Goal: Information Seeking & Learning: Learn about a topic

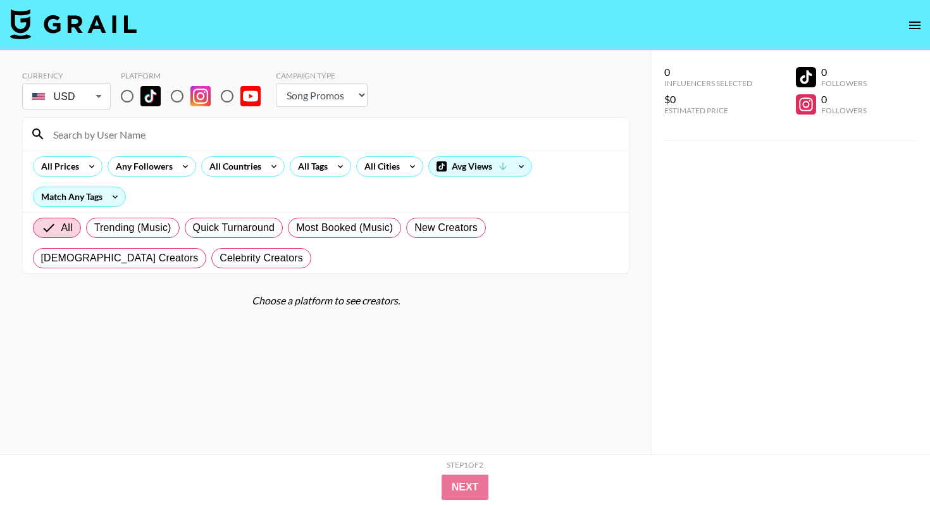
select select "Song"
click at [140, 94] on img at bounding box center [150, 96] width 20 height 20
click at [140, 94] on input "radio" at bounding box center [127, 96] width 27 height 27
radio input "true"
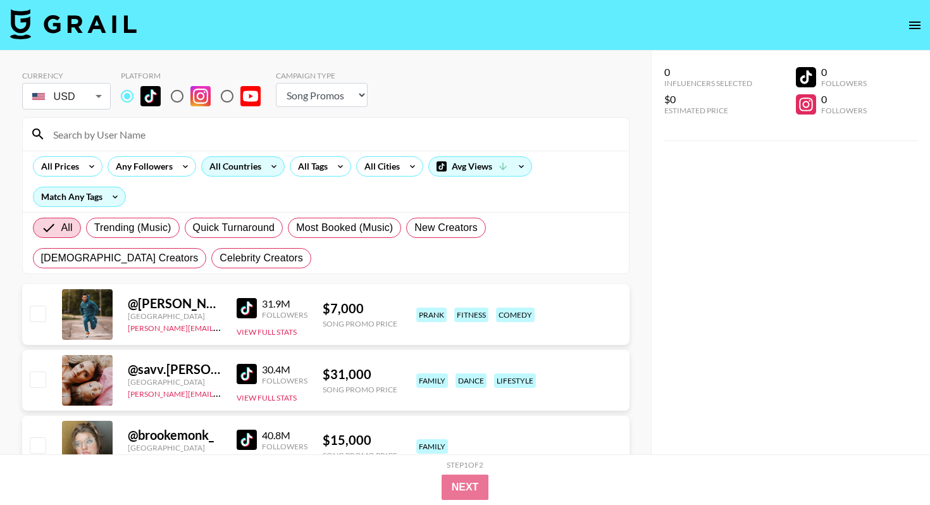
click at [273, 169] on icon at bounding box center [274, 166] width 20 height 19
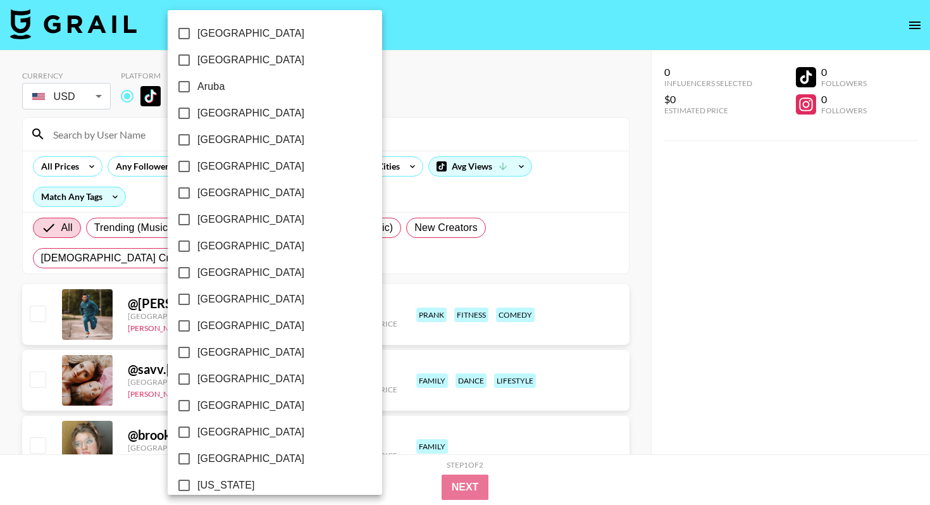
click at [326, 167] on div at bounding box center [465, 252] width 930 height 505
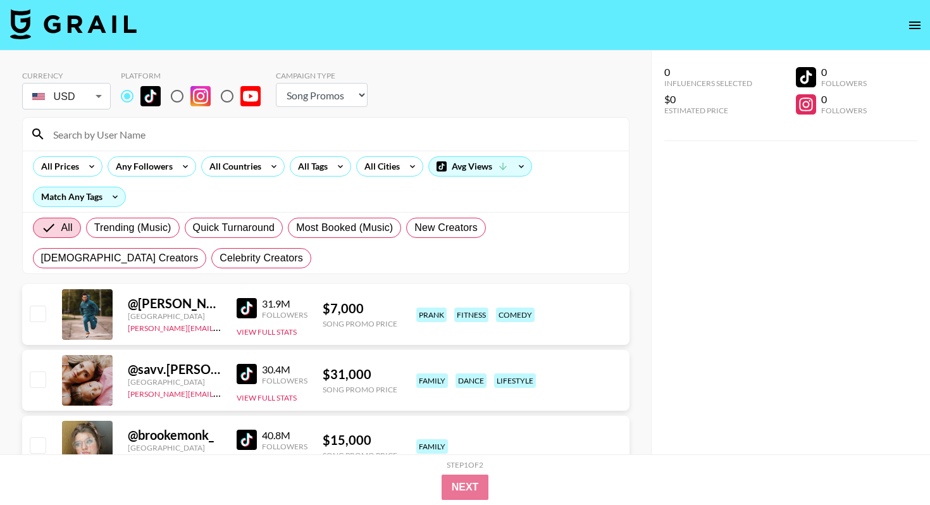
click at [326, 167] on div "[GEOGRAPHIC_DATA] [GEOGRAPHIC_DATA] [GEOGRAPHIC_DATA] [GEOGRAPHIC_DATA] [GEOGRA…" at bounding box center [465, 252] width 930 height 505
click at [326, 167] on div "All Tags" at bounding box center [310, 166] width 40 height 19
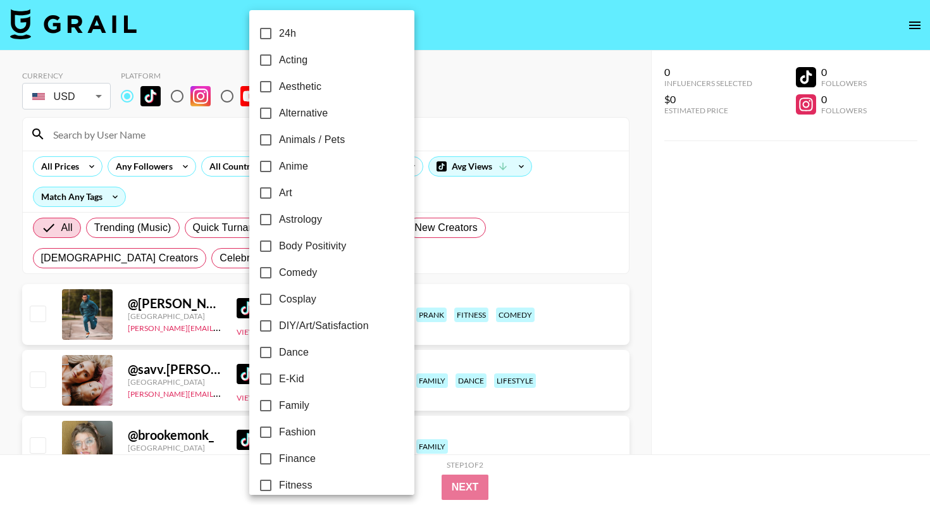
scroll to position [142, 0]
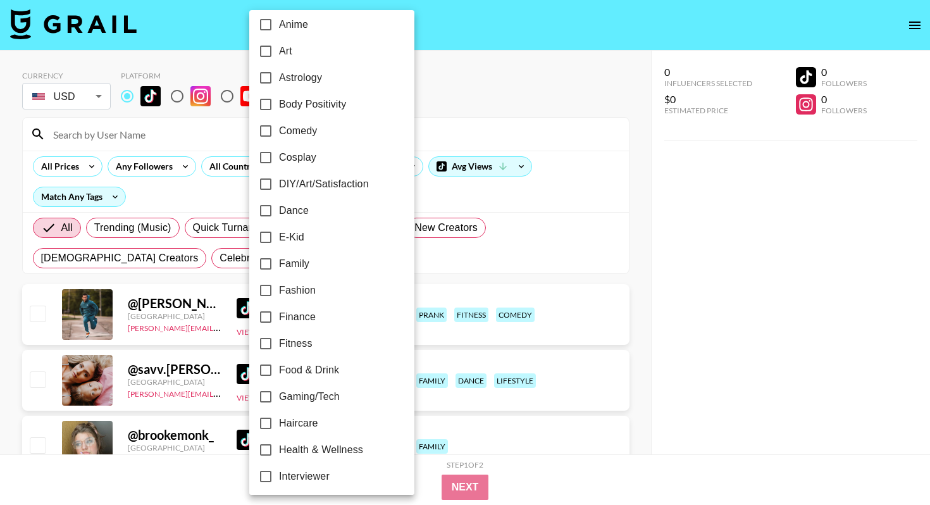
click at [300, 321] on span "Finance" at bounding box center [297, 316] width 37 height 15
click at [279, 321] on input "Finance" at bounding box center [265, 317] width 27 height 27
checkbox input "true"
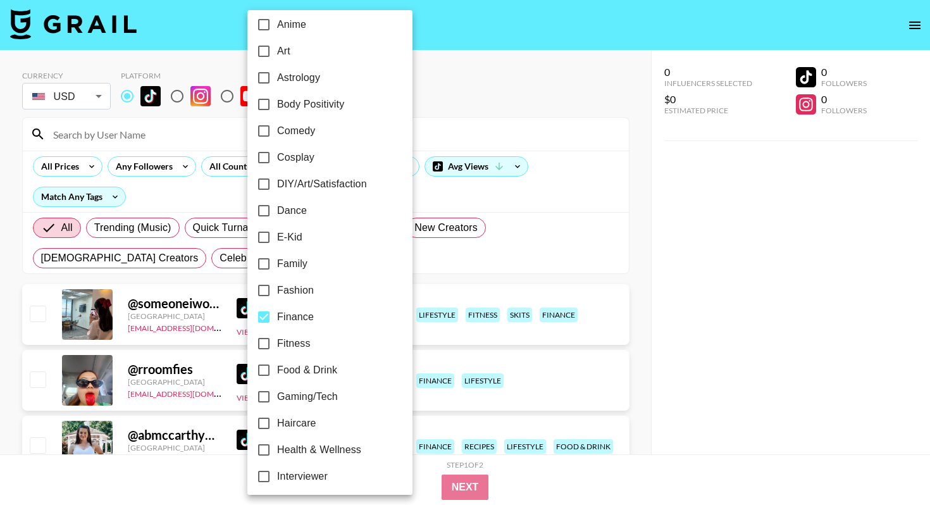
click at [290, 336] on span "Fitness" at bounding box center [294, 343] width 34 height 15
click at [277, 336] on input "Fitness" at bounding box center [263, 343] width 27 height 27
checkbox input "true"
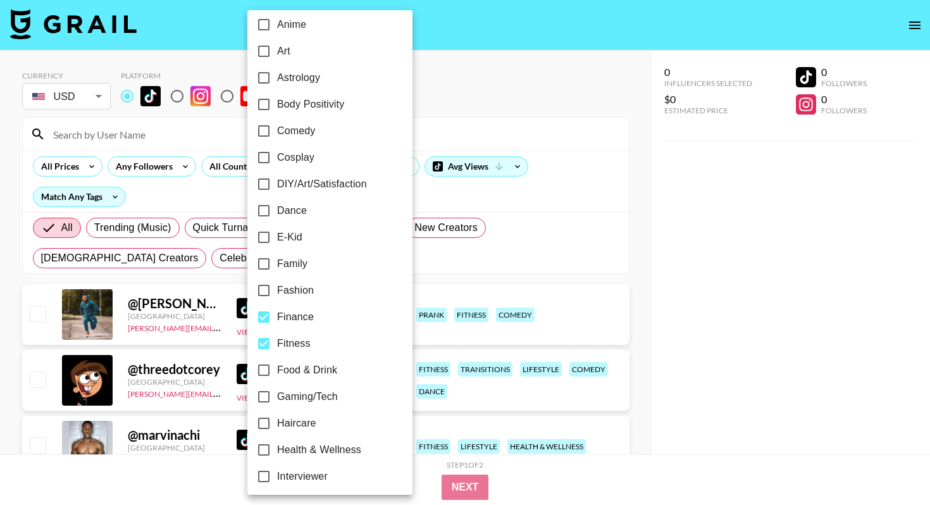
click at [283, 317] on span "Finance" at bounding box center [295, 316] width 37 height 15
click at [277, 317] on input "Finance" at bounding box center [263, 317] width 27 height 27
checkbox input "false"
click at [622, 87] on div at bounding box center [465, 252] width 930 height 505
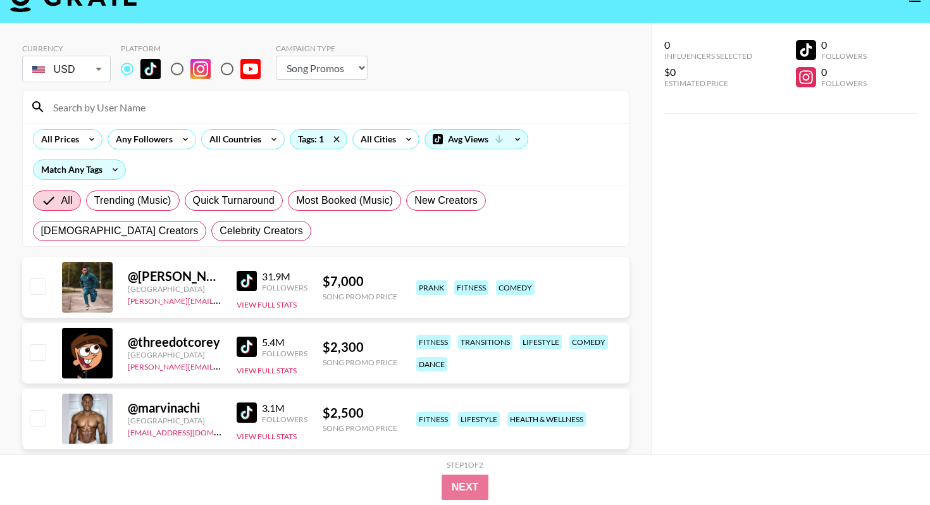
scroll to position [30, 0]
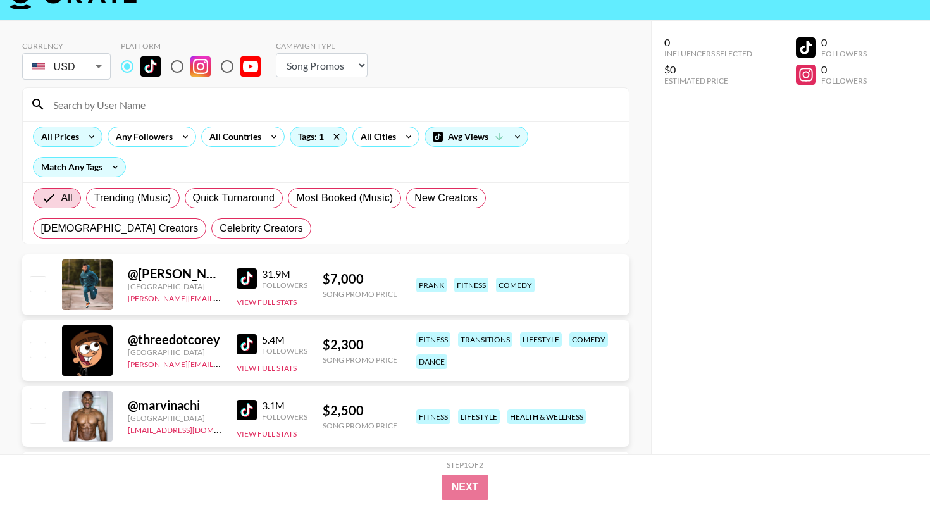
click at [89, 132] on icon at bounding box center [92, 136] width 20 height 19
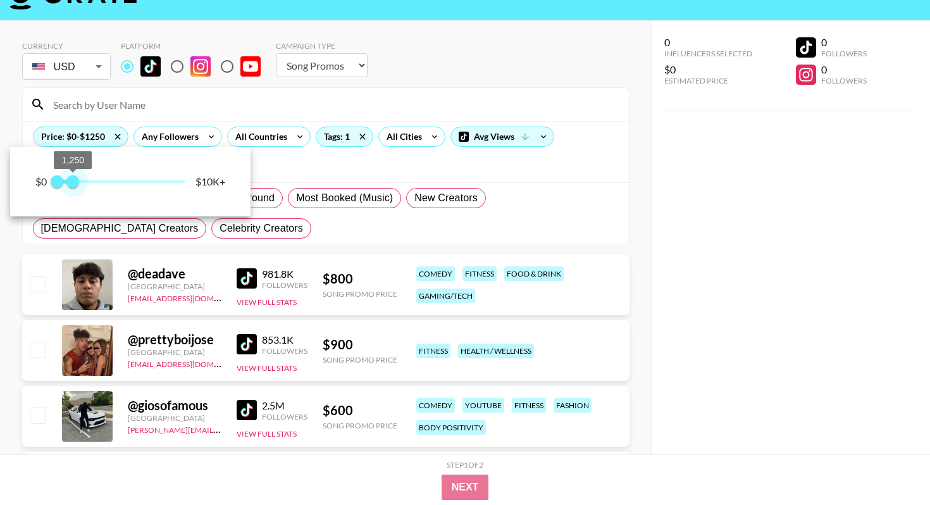
type input "1000"
drag, startPoint x: 185, startPoint y: 176, endPoint x: 69, endPoint y: 185, distance: 116.1
click at [69, 185] on span "1,000" at bounding box center [69, 181] width 13 height 13
click at [621, 245] on div at bounding box center [465, 252] width 930 height 505
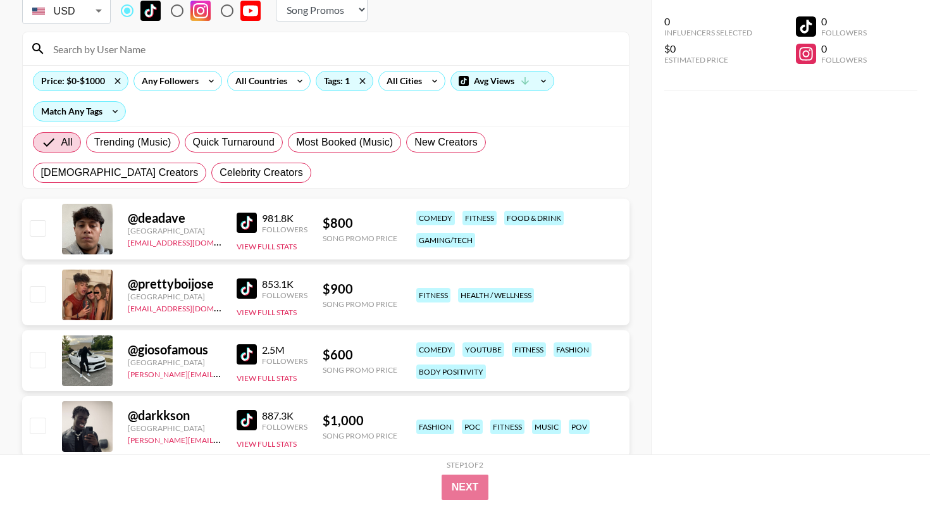
scroll to position [86, 0]
click at [253, 219] on img at bounding box center [247, 222] width 20 height 20
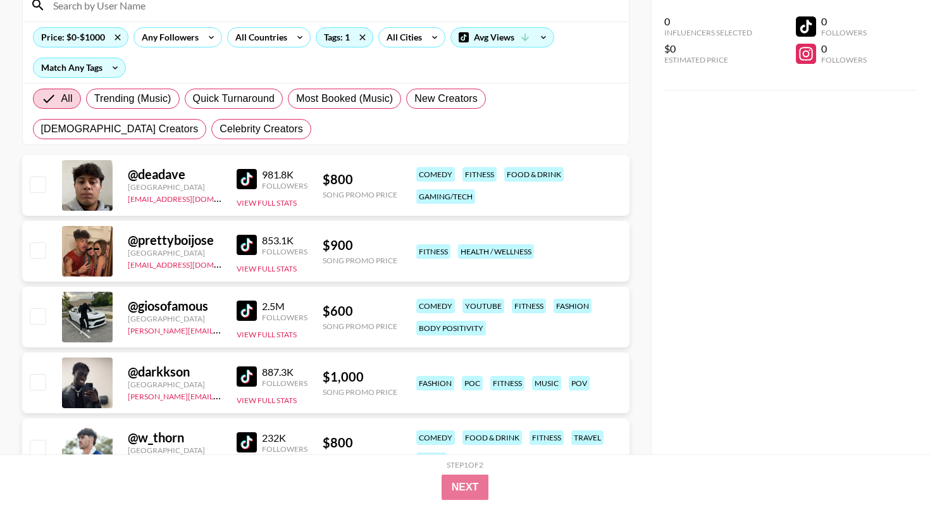
click at [247, 247] on img at bounding box center [247, 245] width 20 height 20
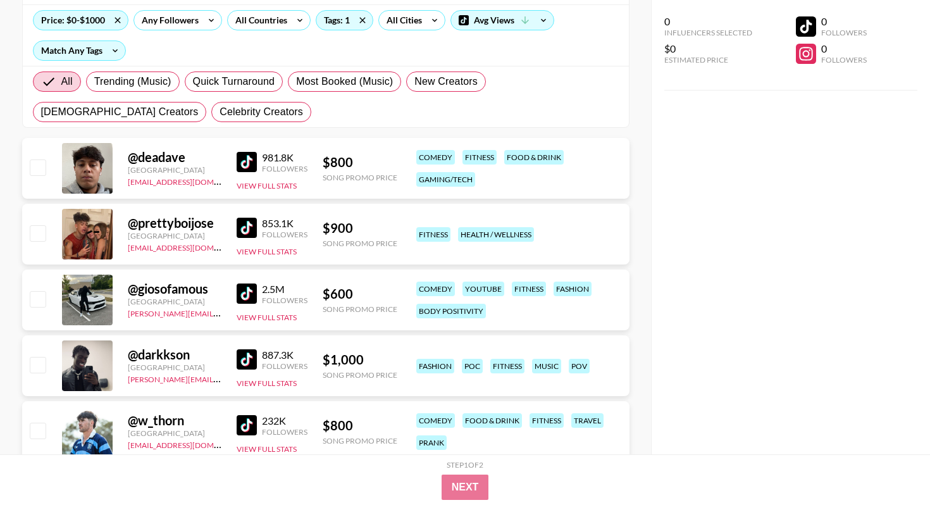
click at [253, 356] on img at bounding box center [247, 359] width 20 height 20
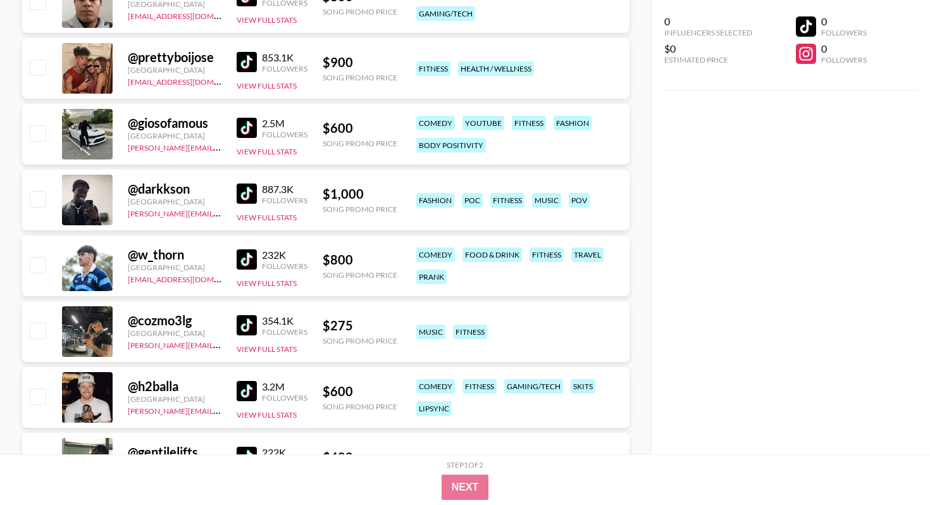
scroll to position [314, 0]
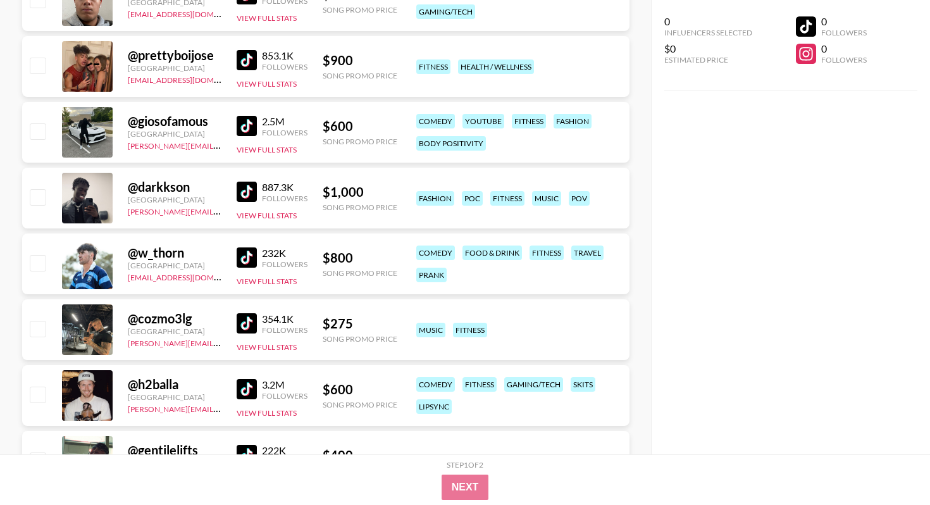
click at [249, 321] on img at bounding box center [247, 323] width 20 height 20
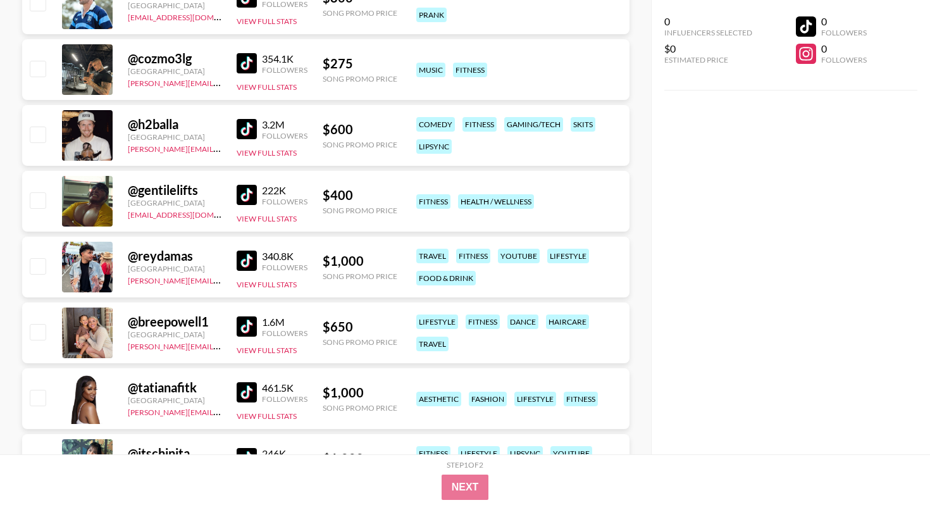
scroll to position [583, 0]
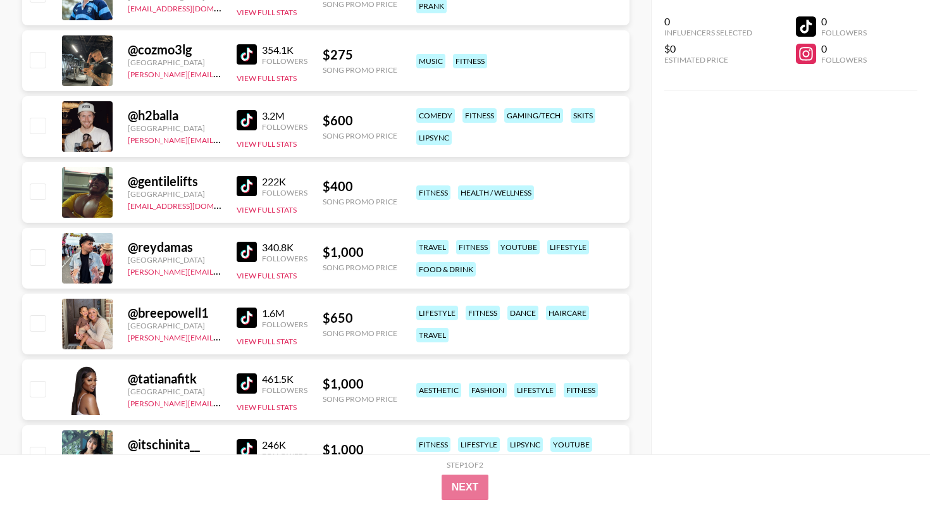
click at [247, 256] on img at bounding box center [247, 252] width 20 height 20
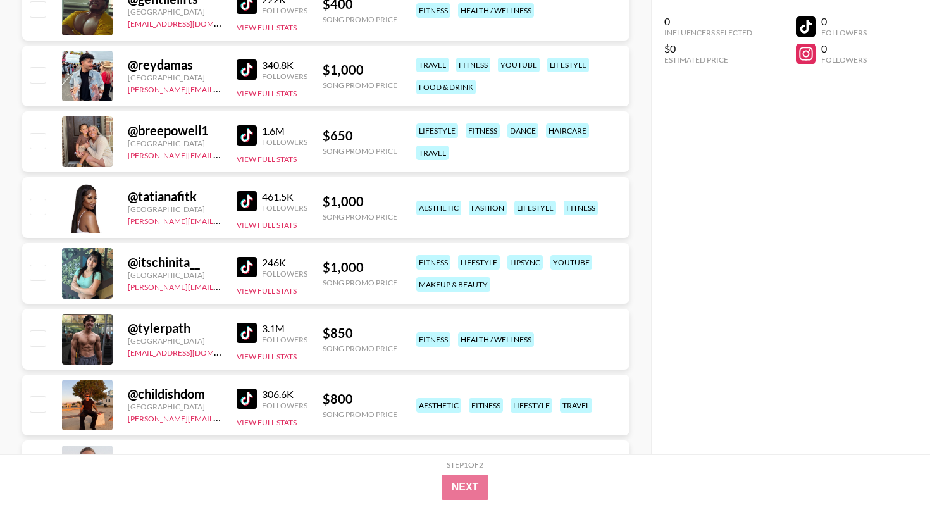
scroll to position [823, 0]
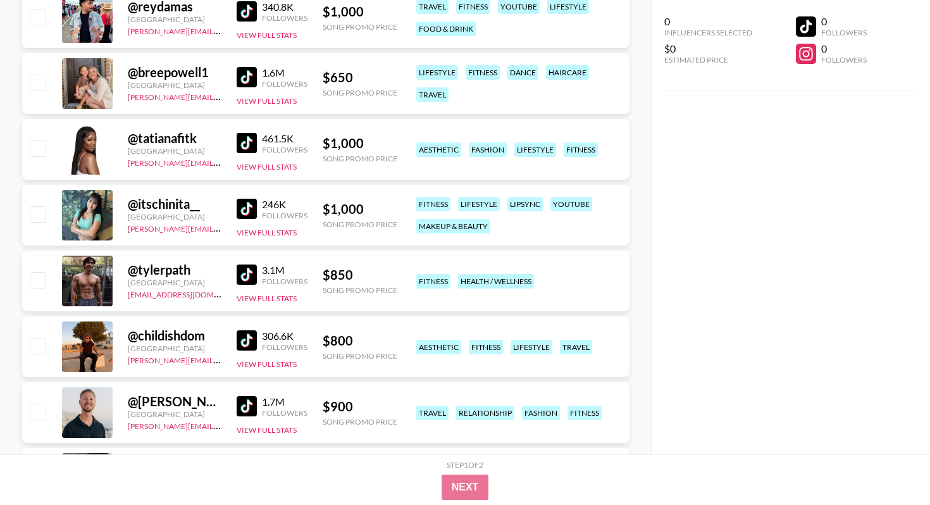
click at [252, 283] on img at bounding box center [247, 274] width 20 height 20
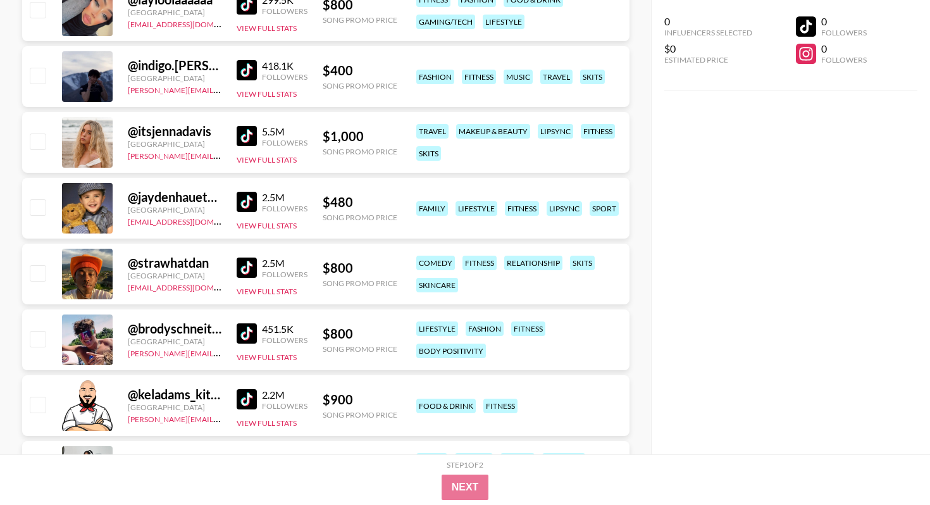
scroll to position [1285, 0]
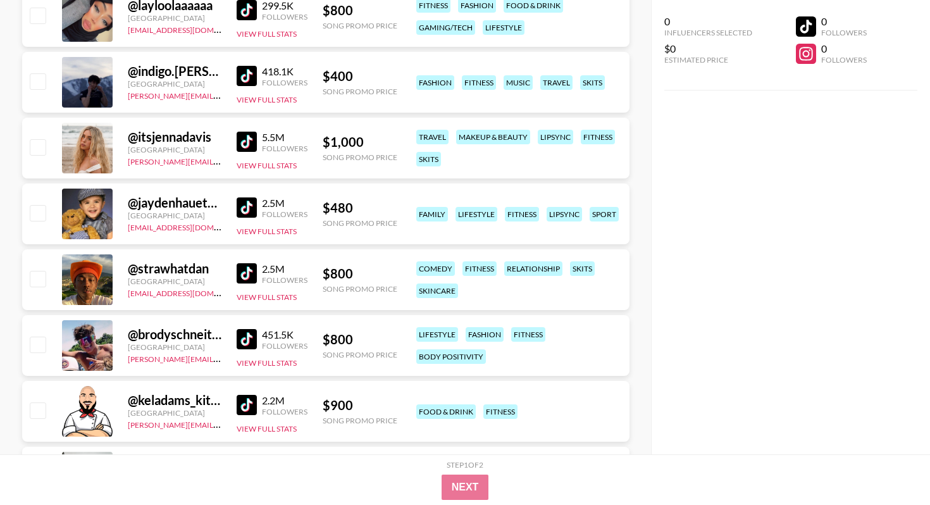
click at [242, 344] on img at bounding box center [247, 339] width 20 height 20
click at [250, 273] on img at bounding box center [247, 273] width 20 height 20
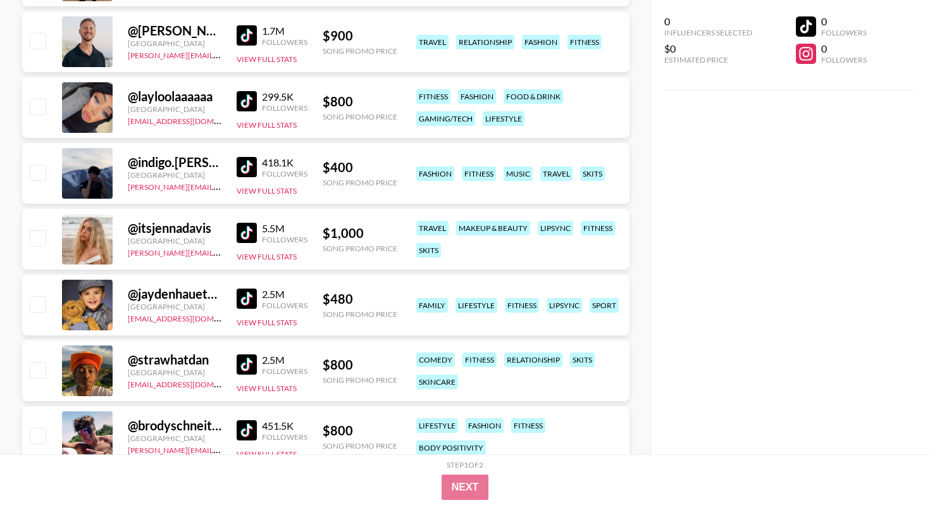
scroll to position [1193, 0]
click at [252, 299] on img at bounding box center [247, 299] width 20 height 20
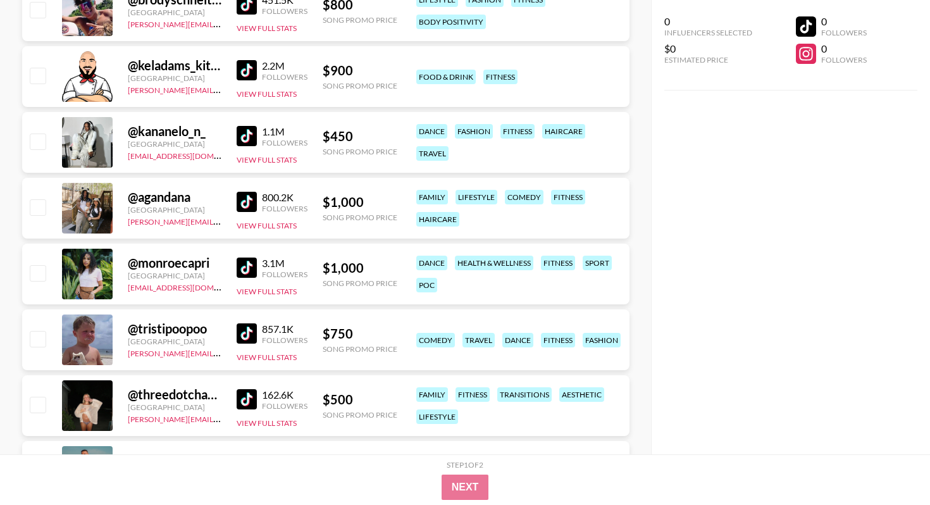
scroll to position [1622, 0]
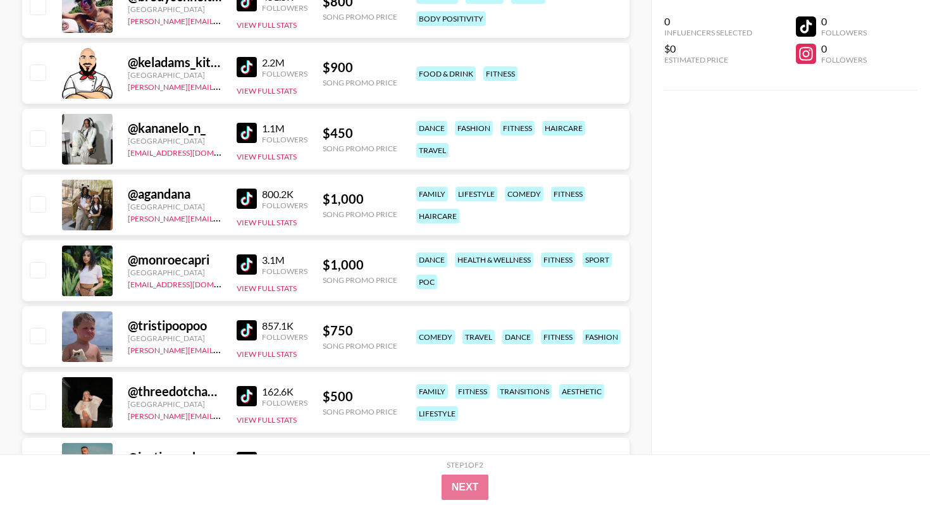
click at [248, 260] on img at bounding box center [247, 264] width 20 height 20
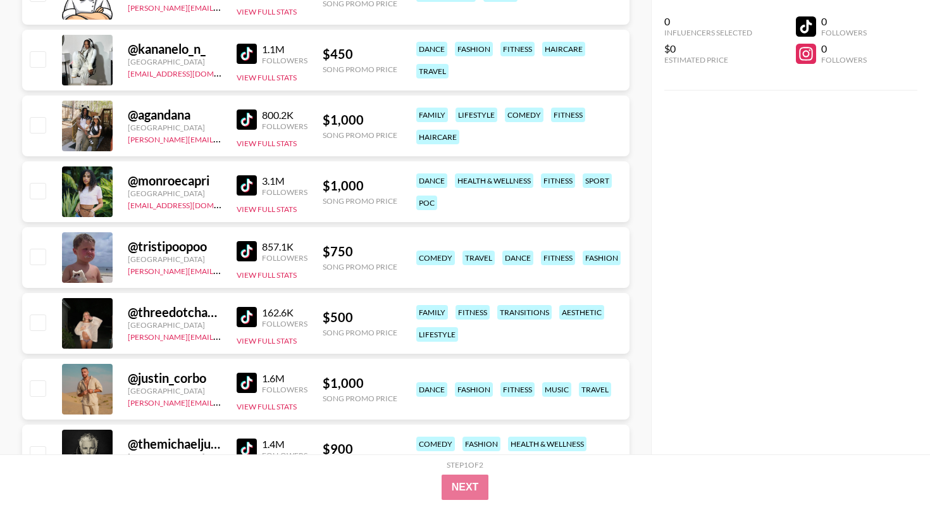
scroll to position [1707, 0]
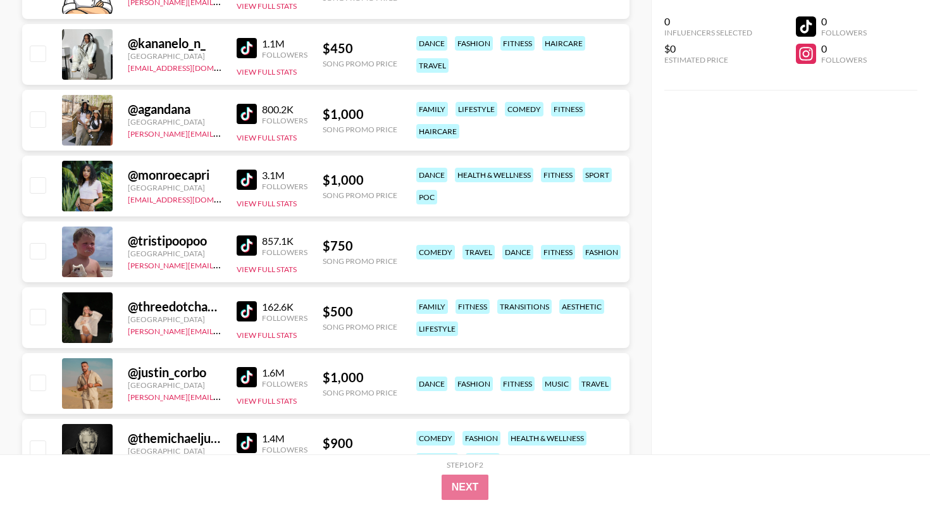
click at [245, 244] on img at bounding box center [247, 245] width 20 height 20
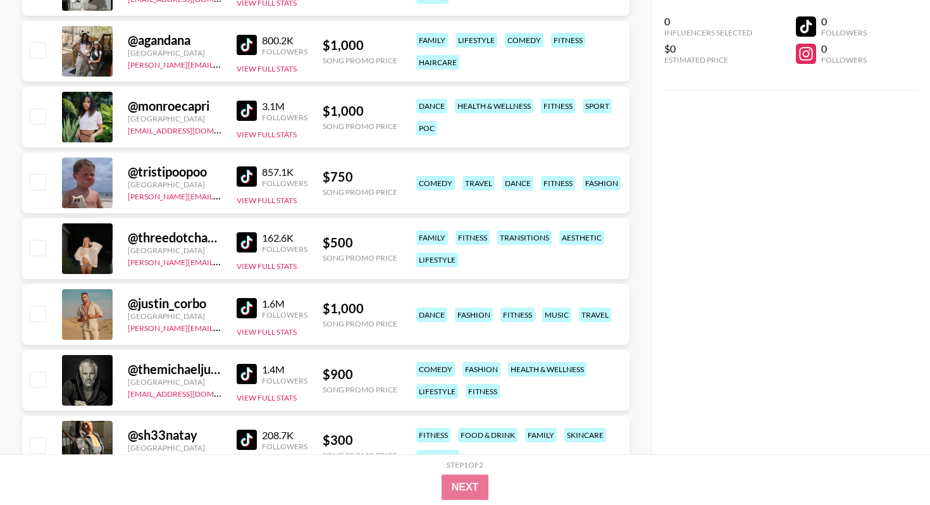
scroll to position [1798, 0]
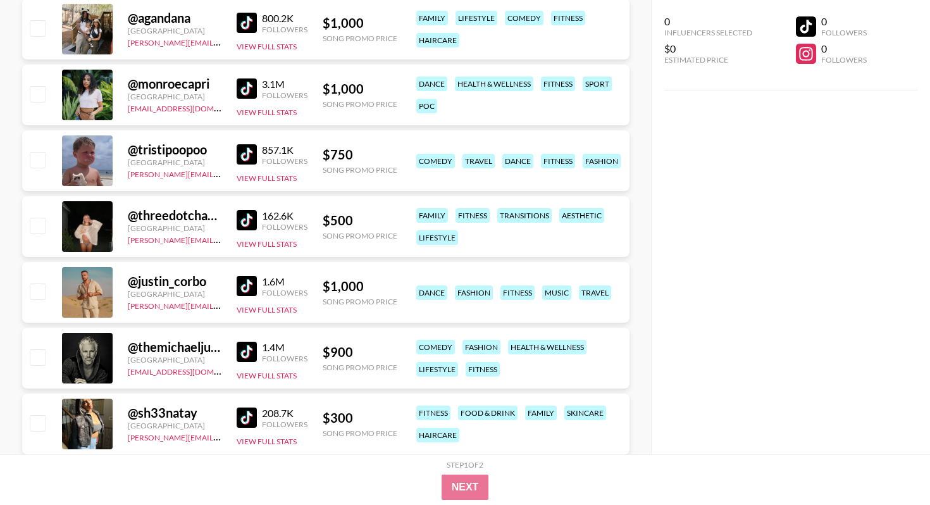
click at [247, 224] on img at bounding box center [247, 220] width 20 height 20
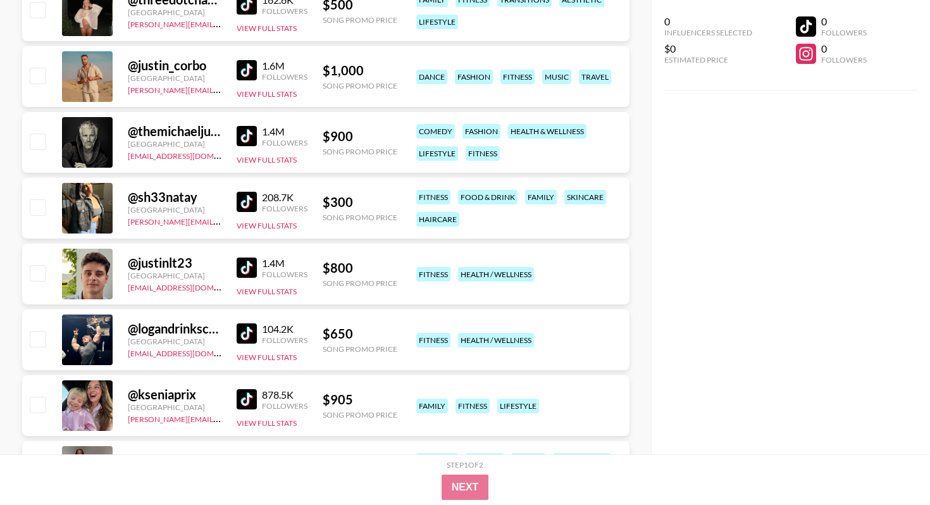
scroll to position [2014, 0]
click at [254, 343] on div "104.2K Followers" at bounding box center [272, 333] width 71 height 22
click at [246, 336] on img at bounding box center [247, 333] width 20 height 20
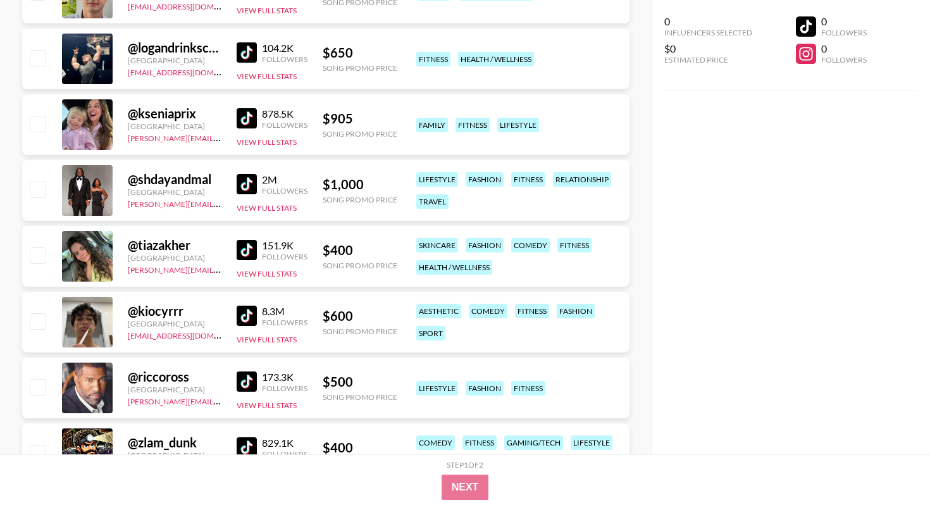
scroll to position [2300, 0]
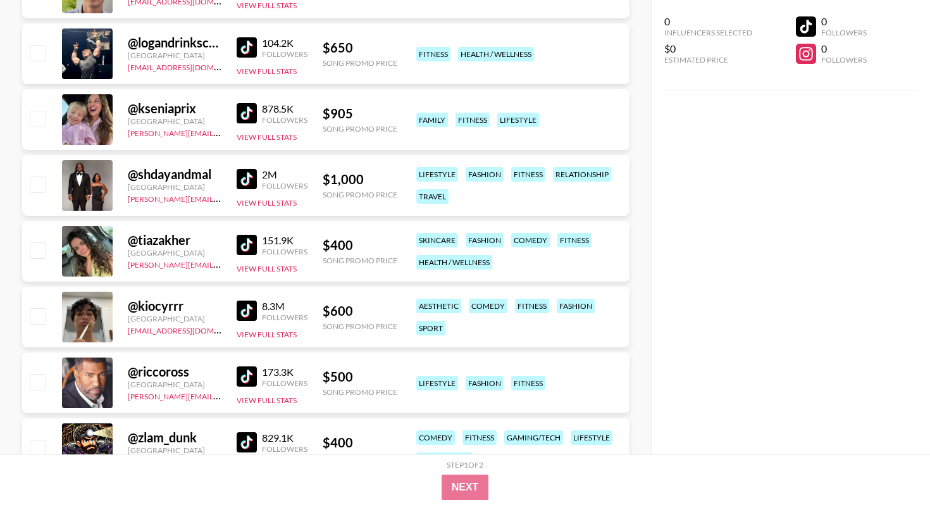
click at [245, 309] on img at bounding box center [247, 310] width 20 height 20
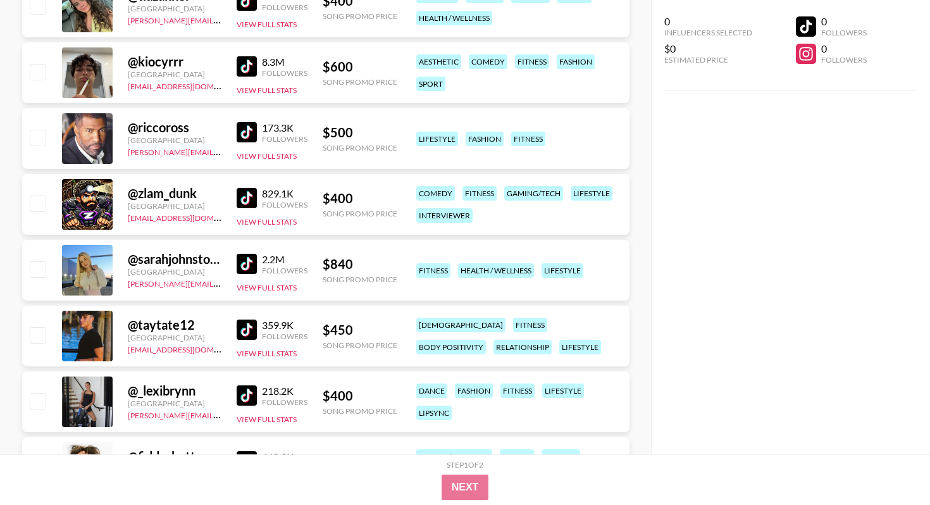
scroll to position [2547, 0]
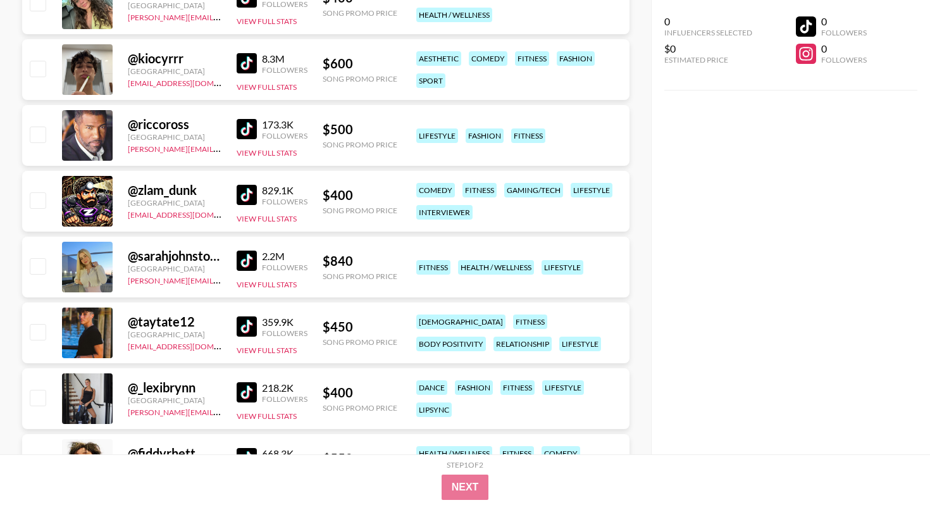
click at [247, 256] on img at bounding box center [247, 260] width 20 height 20
click at [241, 333] on img at bounding box center [247, 326] width 20 height 20
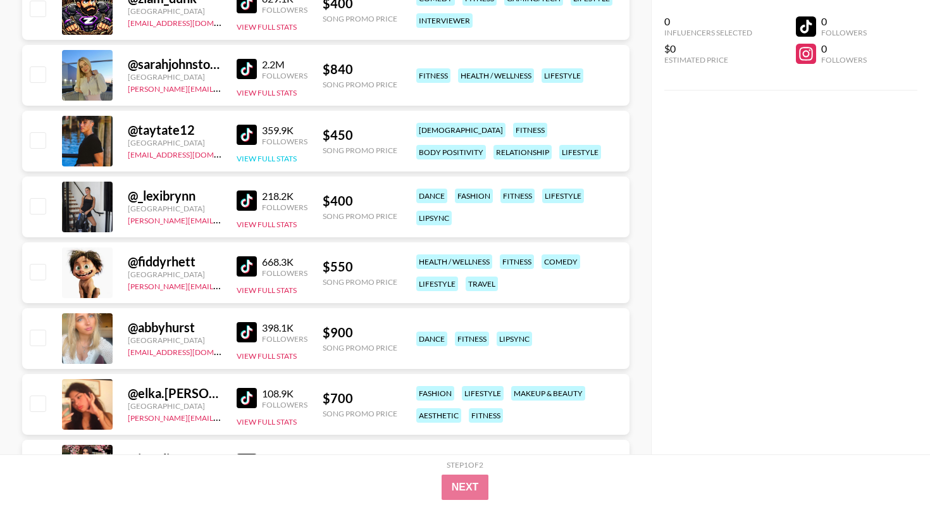
scroll to position [2739, 0]
click at [245, 263] on img at bounding box center [247, 266] width 20 height 20
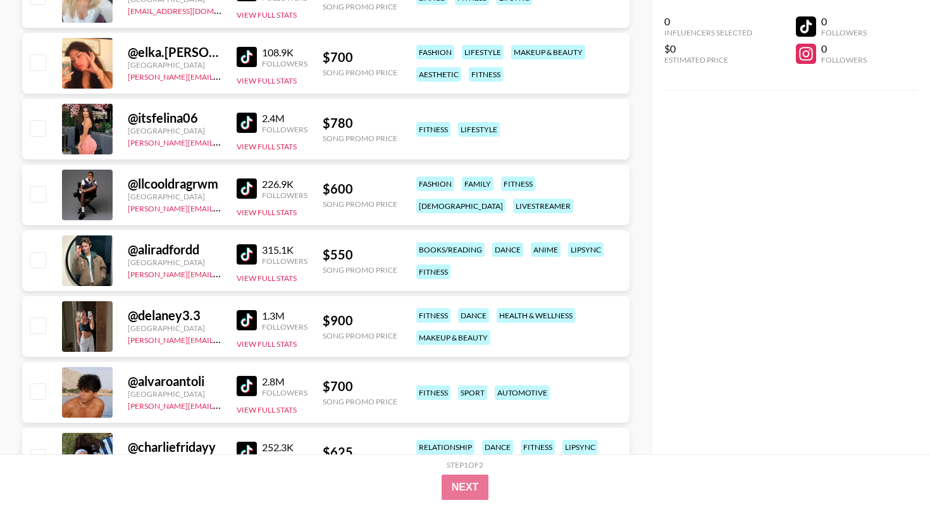
scroll to position [3120, 0]
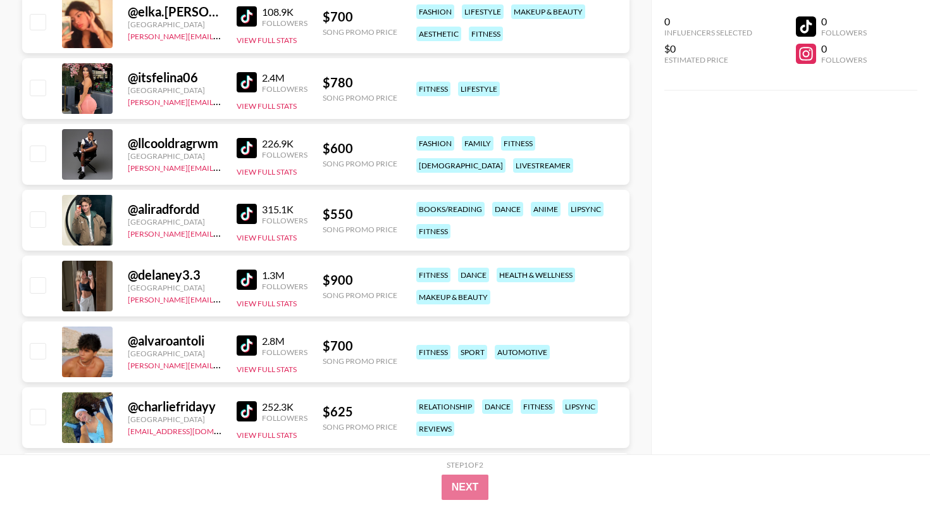
click at [256, 153] on img at bounding box center [247, 148] width 20 height 20
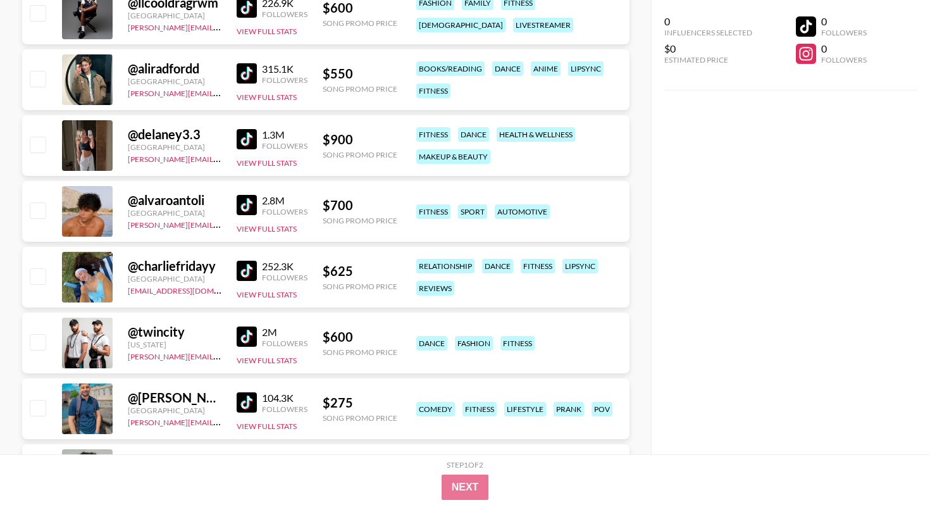
scroll to position [3262, 0]
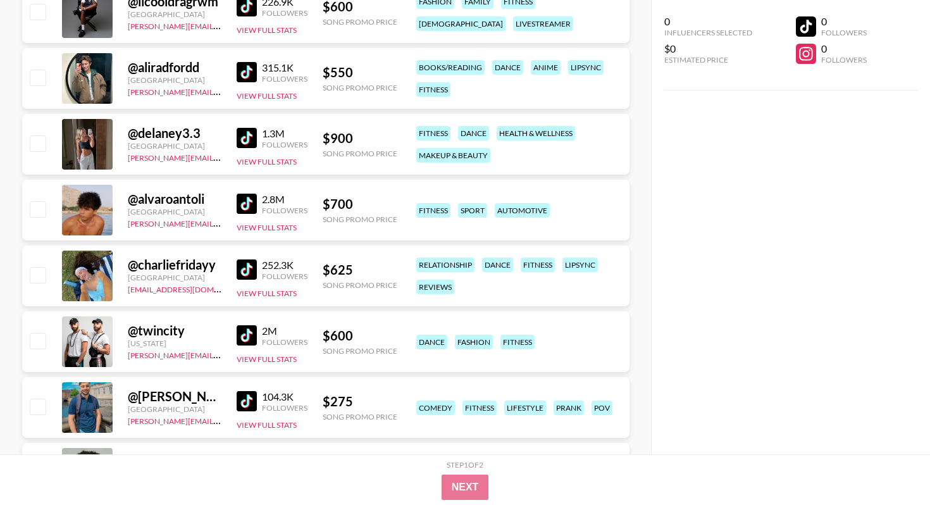
click at [249, 336] on img at bounding box center [247, 335] width 20 height 20
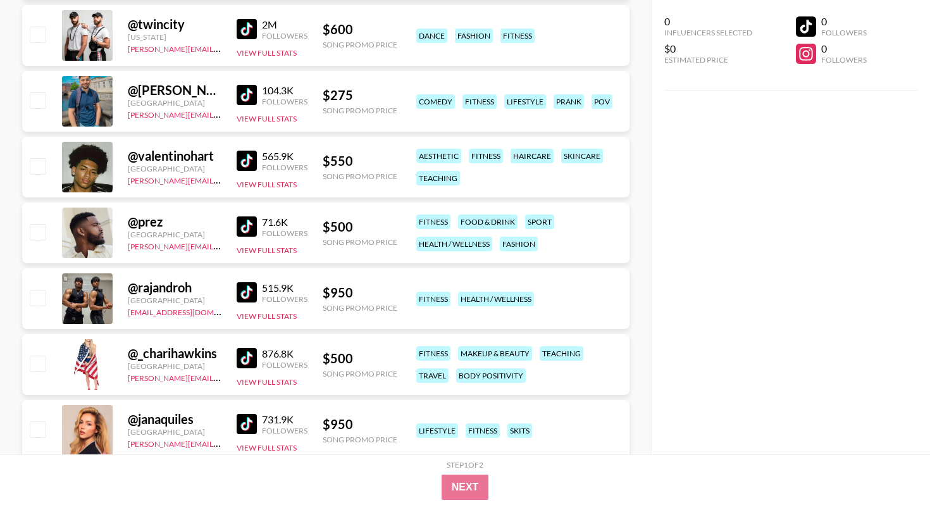
scroll to position [3570, 0]
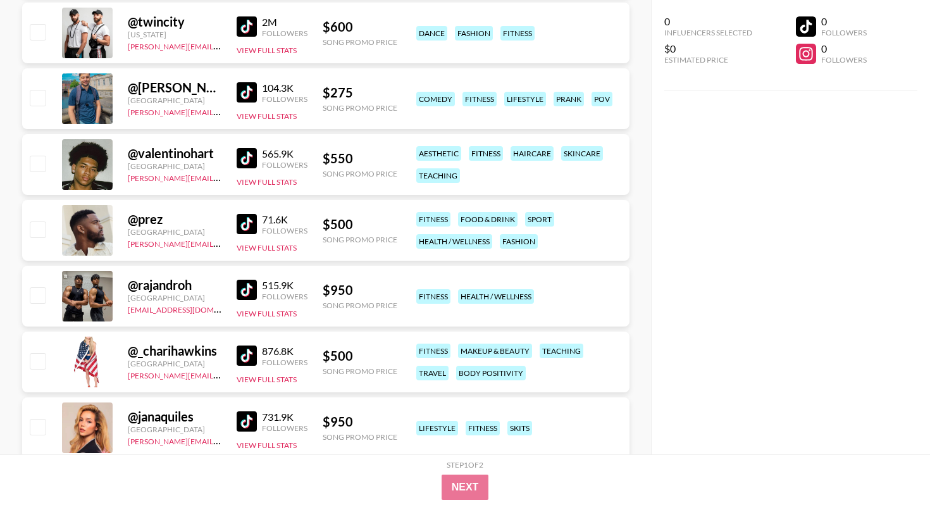
click at [247, 295] on img at bounding box center [247, 290] width 20 height 20
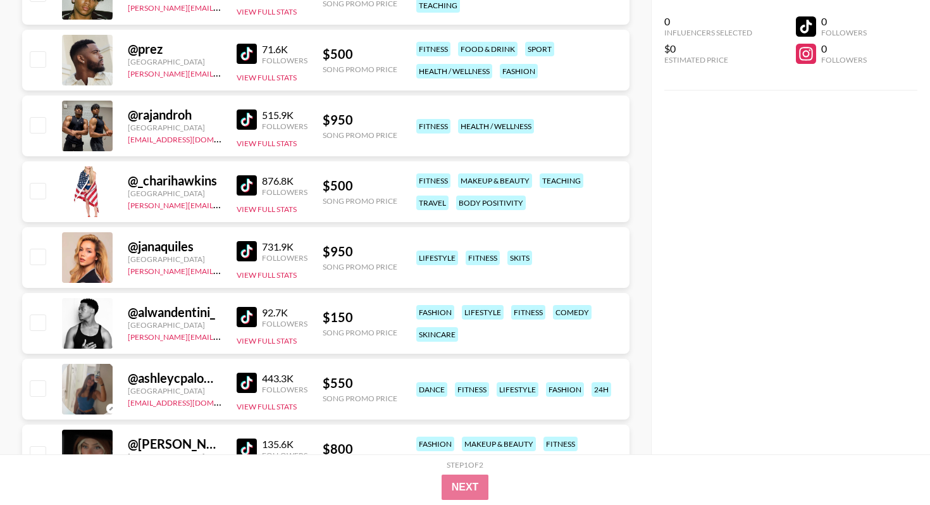
scroll to position [3743, 0]
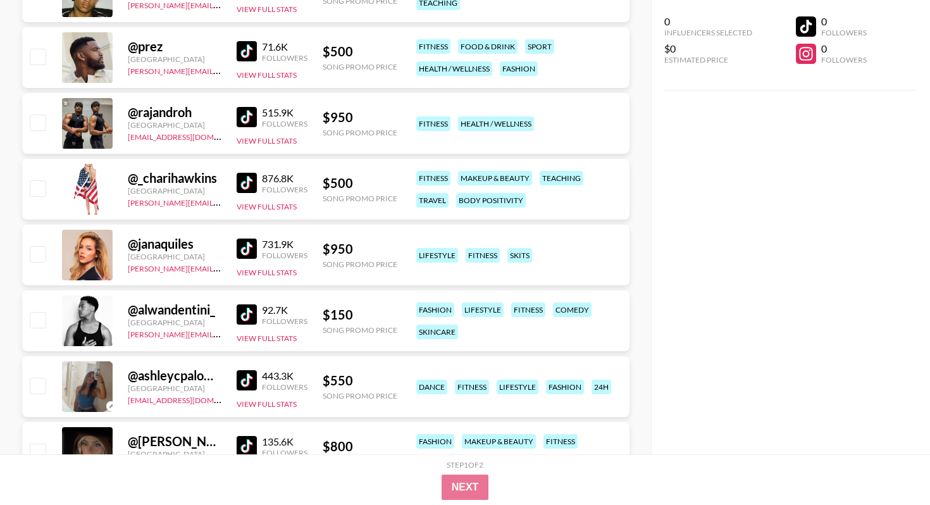
click at [245, 187] on img at bounding box center [247, 183] width 20 height 20
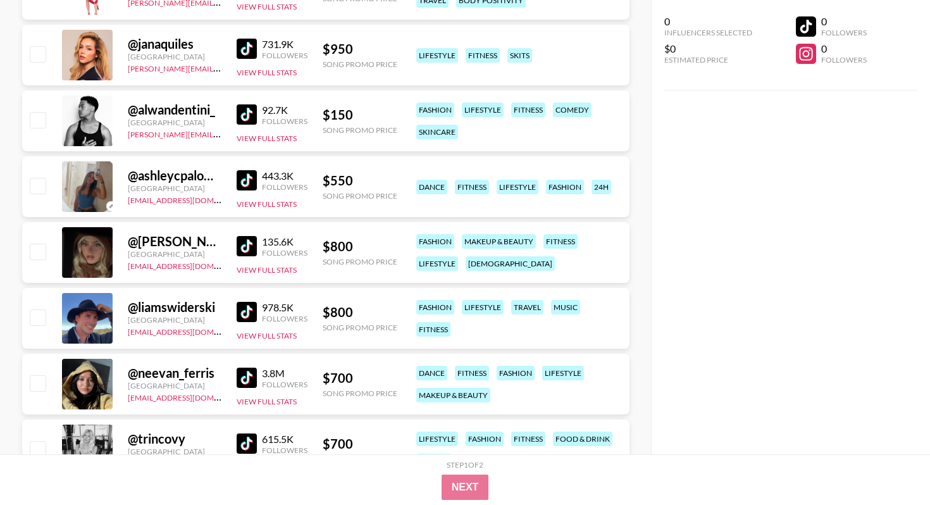
scroll to position [3944, 0]
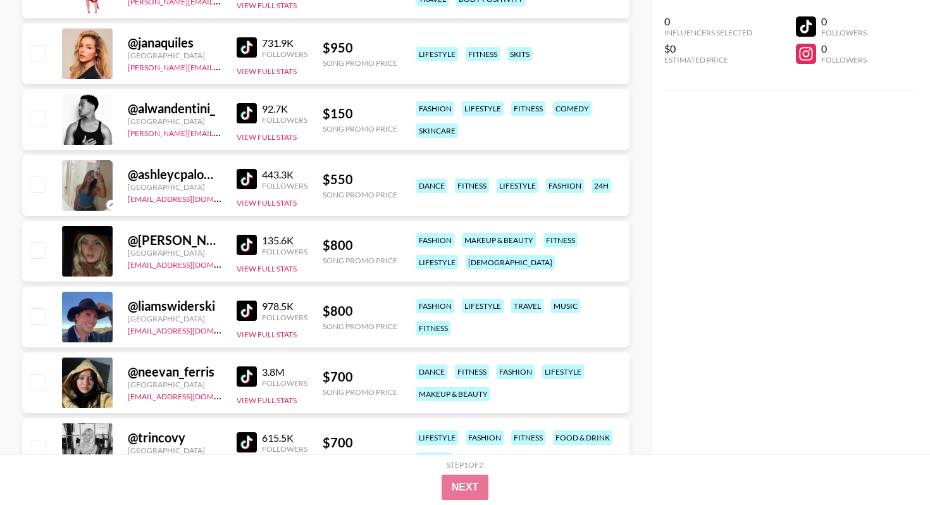
click at [246, 47] on img at bounding box center [247, 47] width 20 height 20
click at [242, 241] on img at bounding box center [247, 245] width 20 height 20
click at [238, 318] on img at bounding box center [247, 310] width 20 height 20
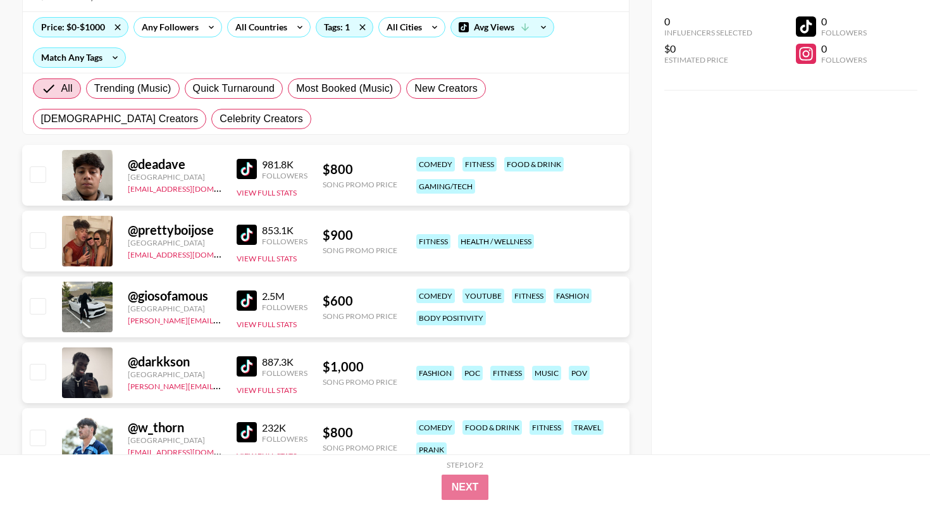
scroll to position [0, 0]
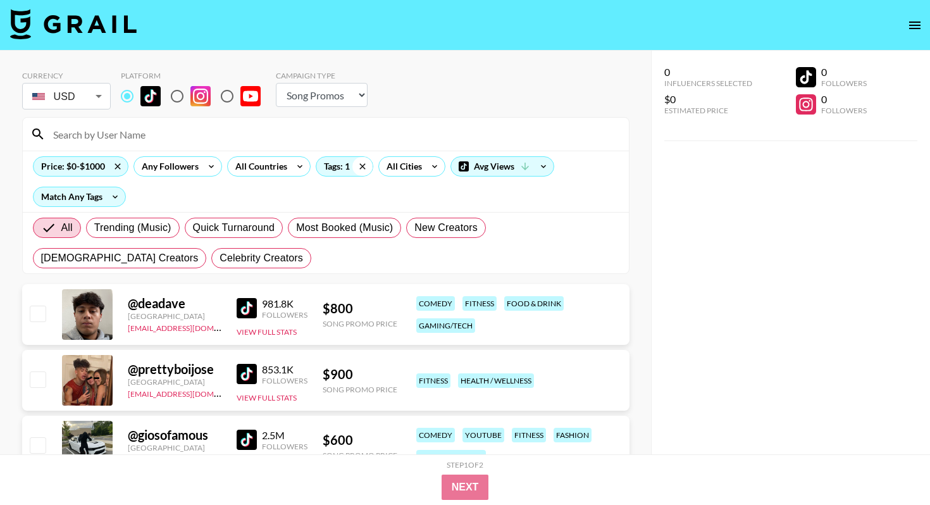
click at [359, 168] on icon at bounding box center [362, 166] width 6 height 6
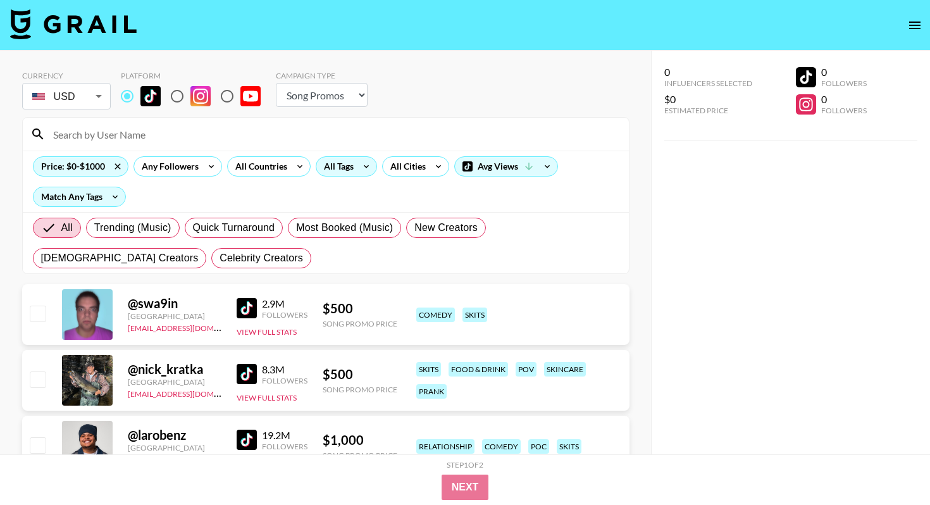
click at [336, 166] on div "All Tags" at bounding box center [336, 166] width 40 height 19
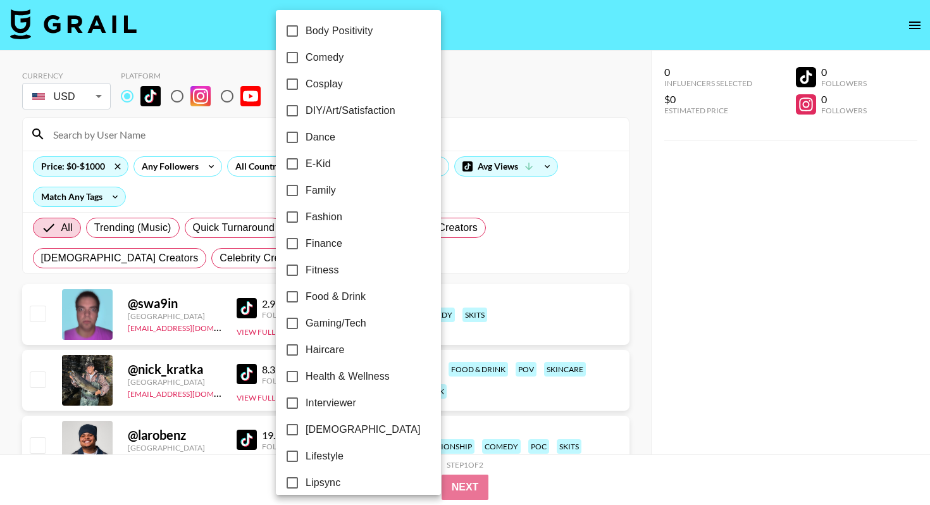
scroll to position [216, 0]
click at [318, 190] on span "Family" at bounding box center [320, 189] width 30 height 15
click at [305, 190] on input "Family" at bounding box center [292, 189] width 27 height 27
checkbox input "true"
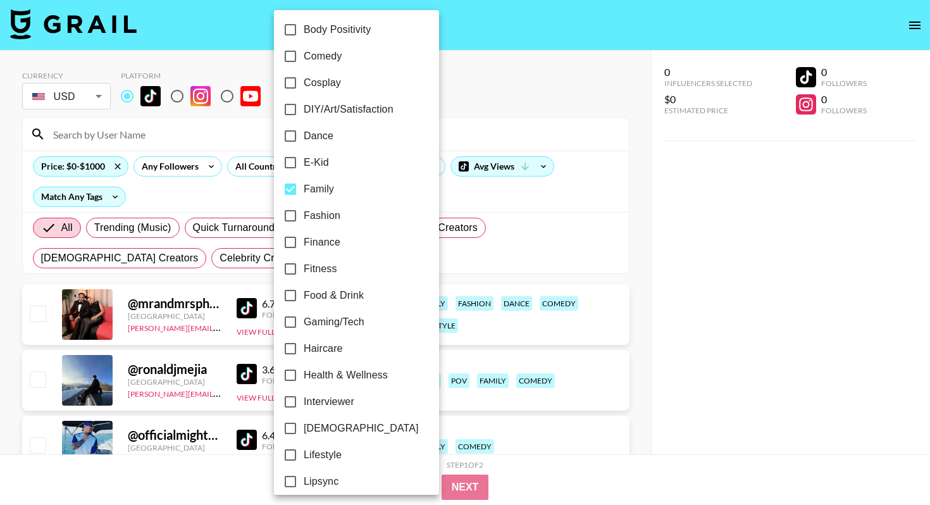
click at [600, 217] on div at bounding box center [465, 252] width 930 height 505
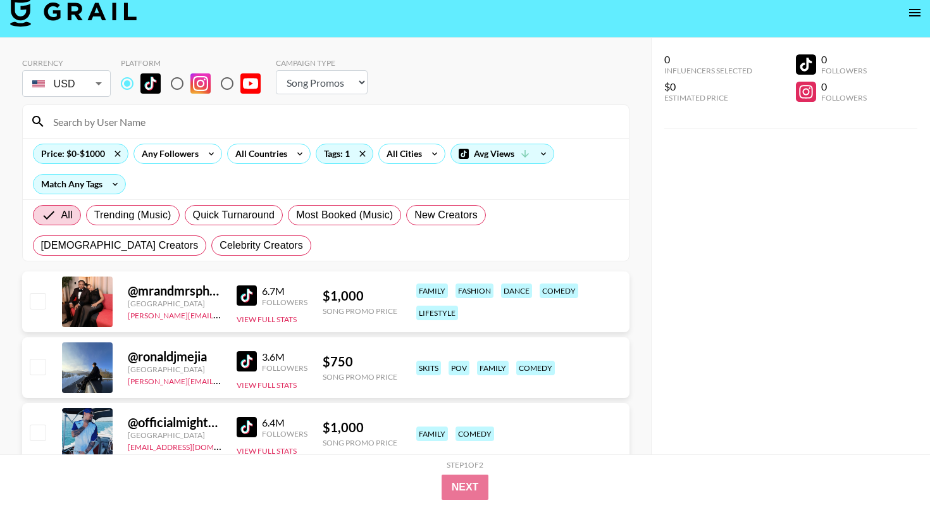
scroll to position [0, 0]
